Goal: Navigation & Orientation: Find specific page/section

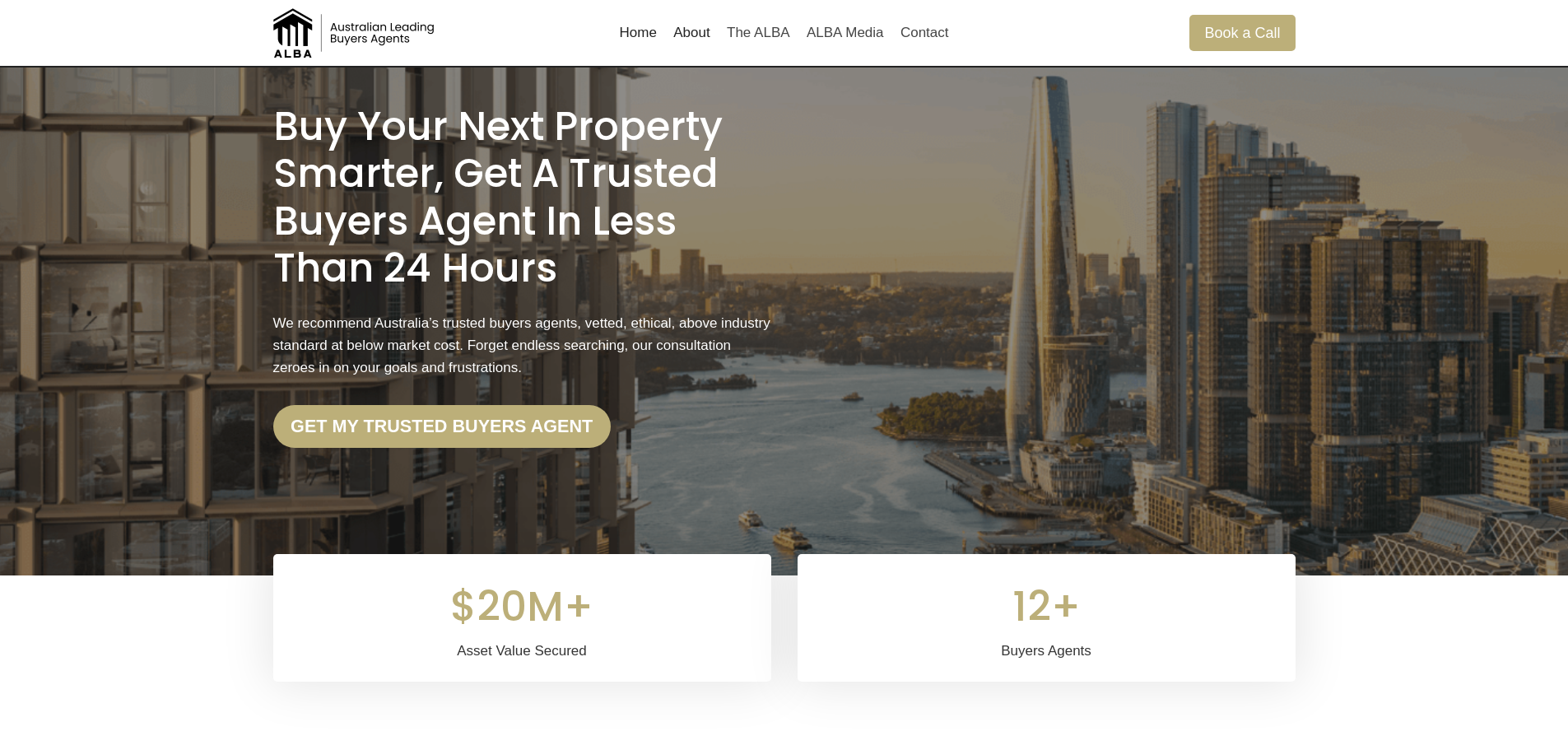
scroll to position [82, 0]
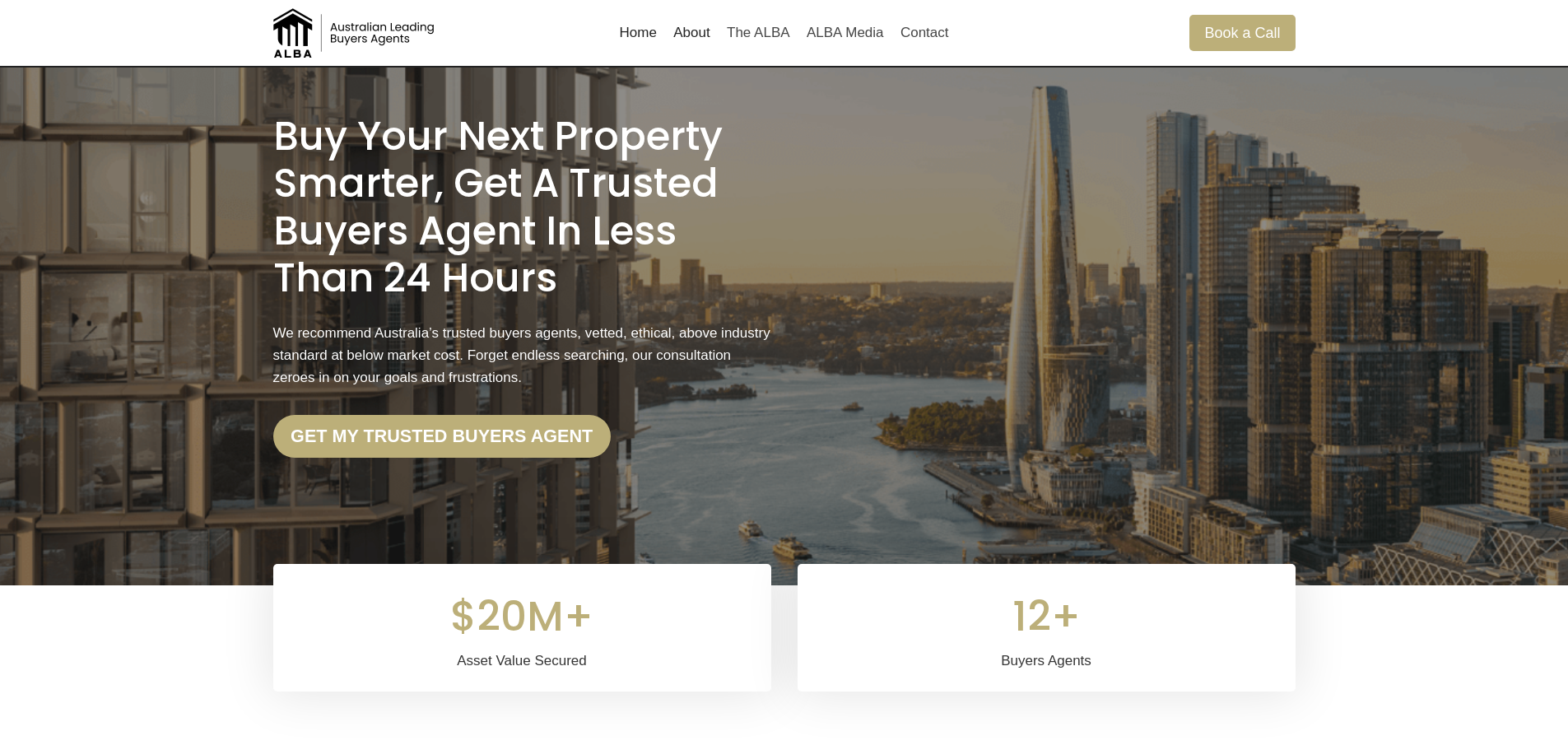
click at [689, 28] on link "About" at bounding box center [692, 33] width 54 height 39
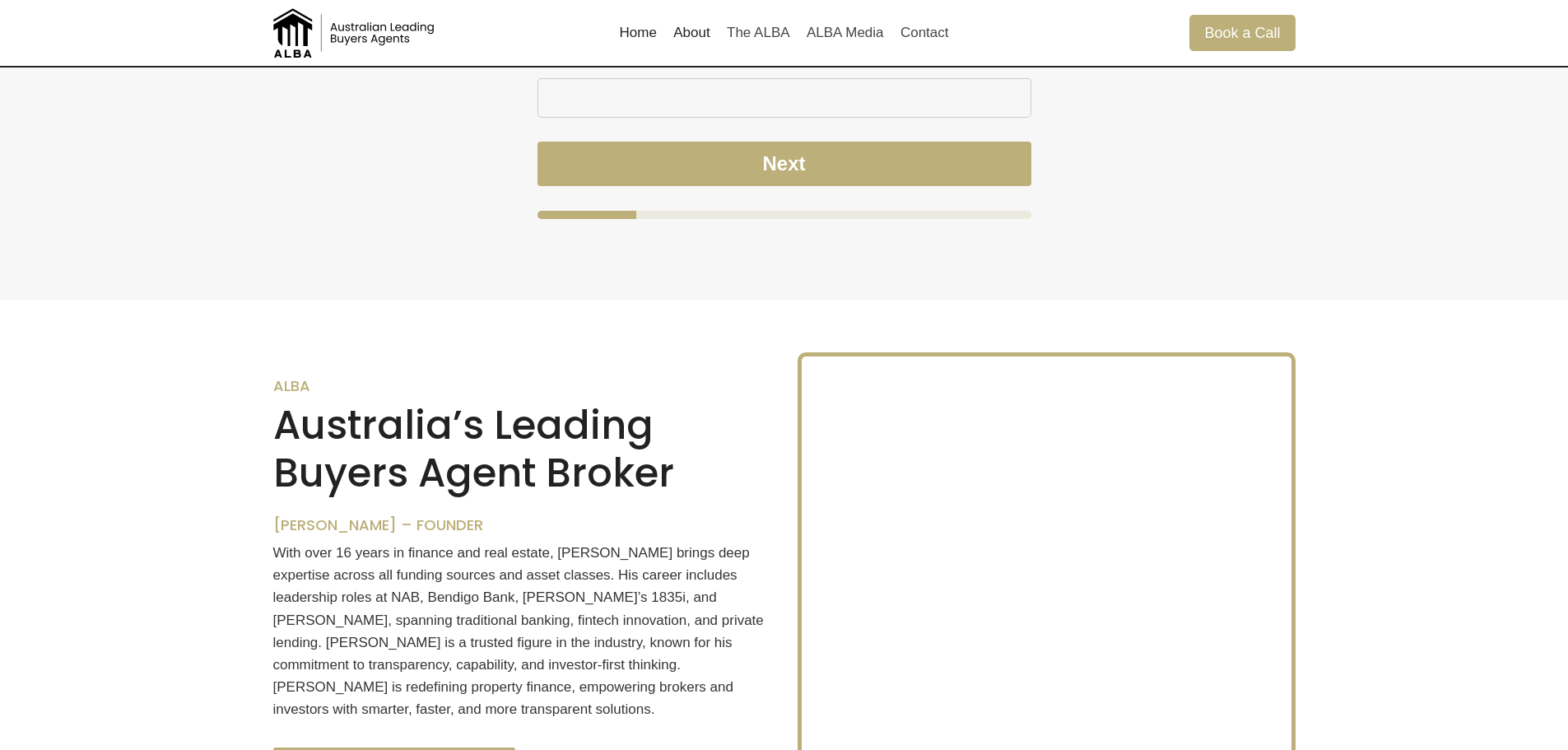
scroll to position [1403, 0]
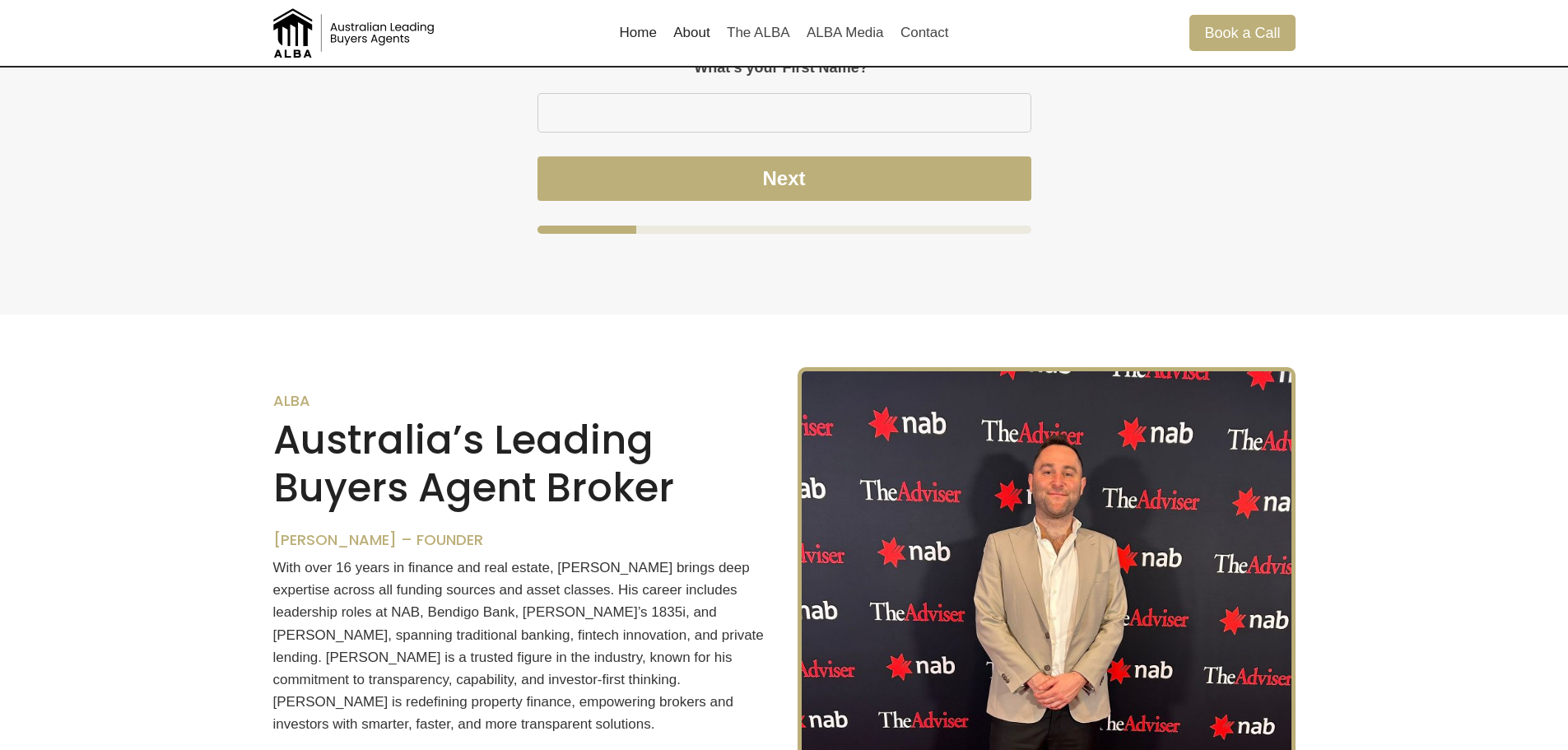
click at [648, 26] on link "Home" at bounding box center [637, 33] width 54 height 39
